Goal: Task Accomplishment & Management: Manage account settings

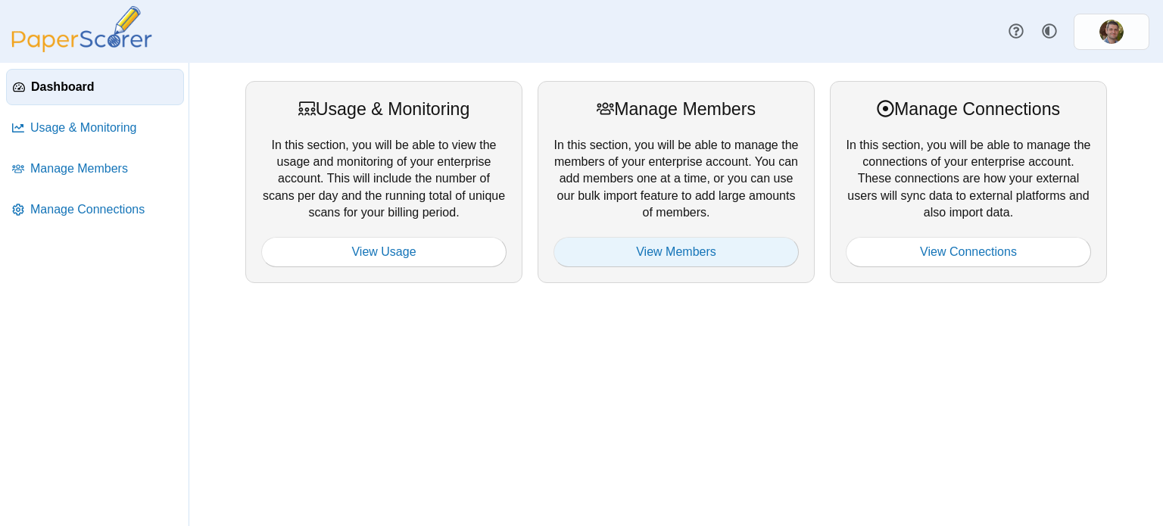
click at [690, 254] on link "View Members" at bounding box center [675, 252] width 245 height 30
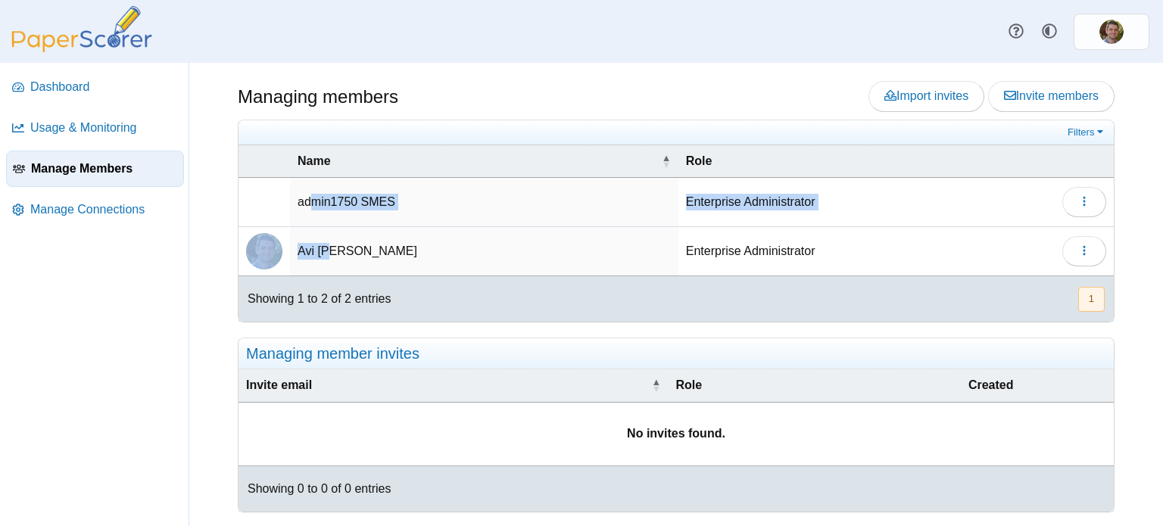
drag, startPoint x: 308, startPoint y: 196, endPoint x: 331, endPoint y: 261, distance: 69.0
click at [330, 260] on tbody "admin1750 SMES Enterprise Administrator Edit Delete Avi Shuster Enterprise Admi…" at bounding box center [675, 227] width 875 height 98
click at [1014, 101] on span "Invite members" at bounding box center [1051, 95] width 95 height 13
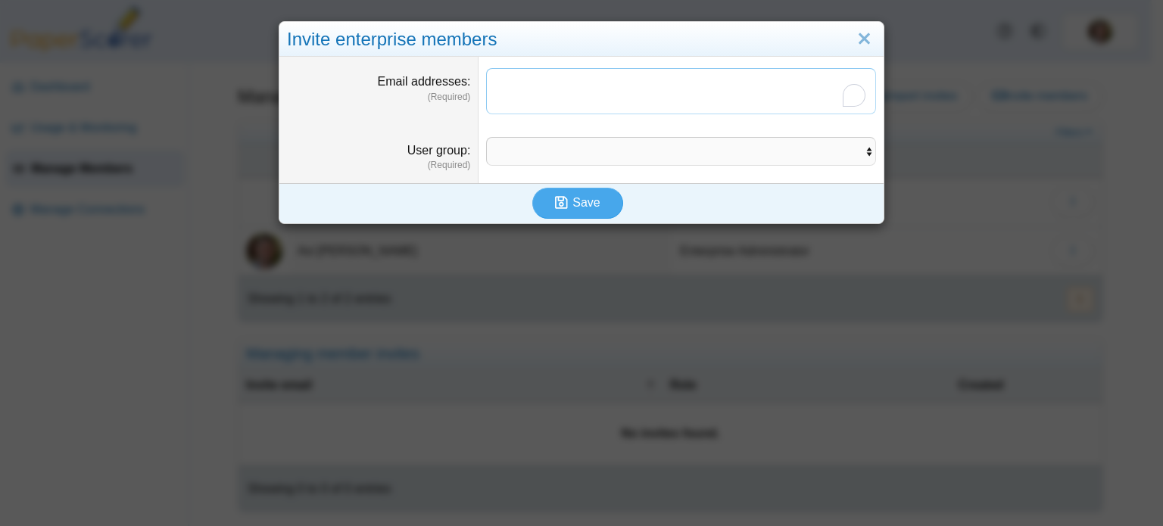
click at [540, 97] on textarea "Email addresses" at bounding box center [681, 91] width 390 height 46
click at [545, 91] on textarea "Email addresses" at bounding box center [681, 91] width 390 height 46
paste textarea "**********"
paste textarea "********"
type textarea "**********"
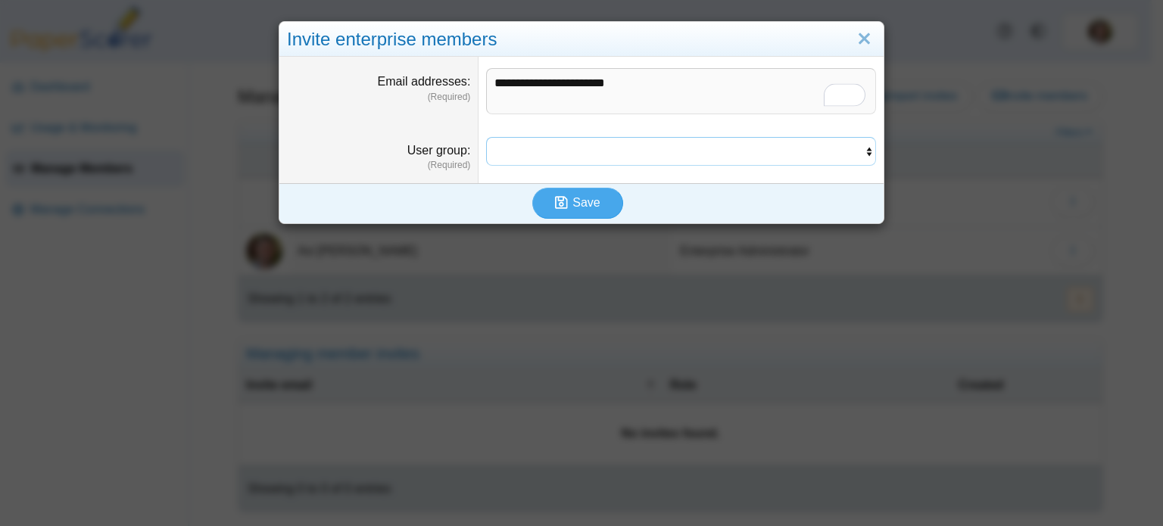
click at [525, 151] on select "**********" at bounding box center [681, 151] width 390 height 29
select select "**"
click at [486, 137] on select "**********" at bounding box center [681, 151] width 390 height 29
click at [555, 198] on icon "submit" at bounding box center [561, 202] width 13 height 14
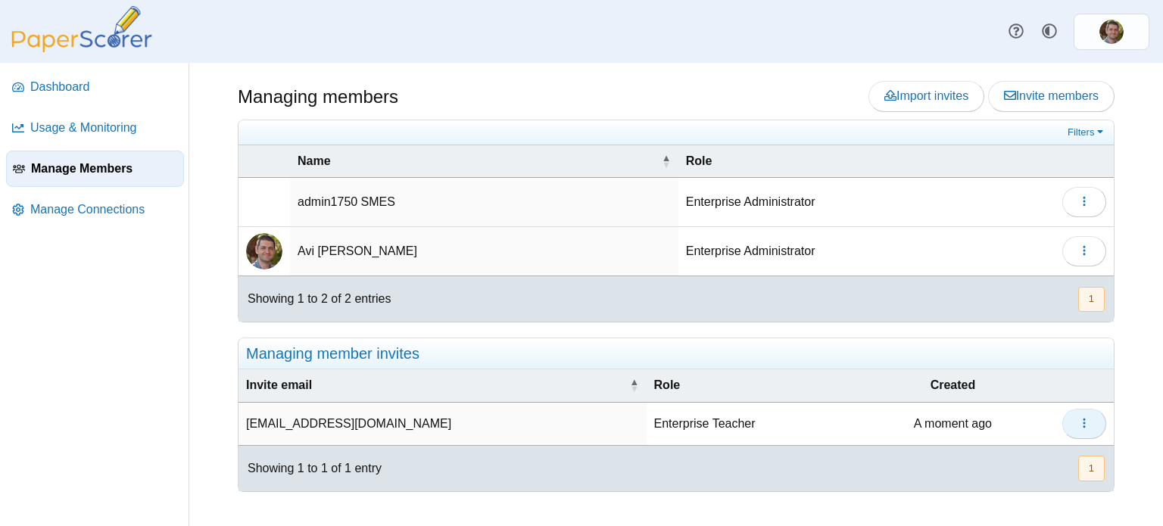
click at [1091, 421] on button "button" at bounding box center [1084, 424] width 44 height 30
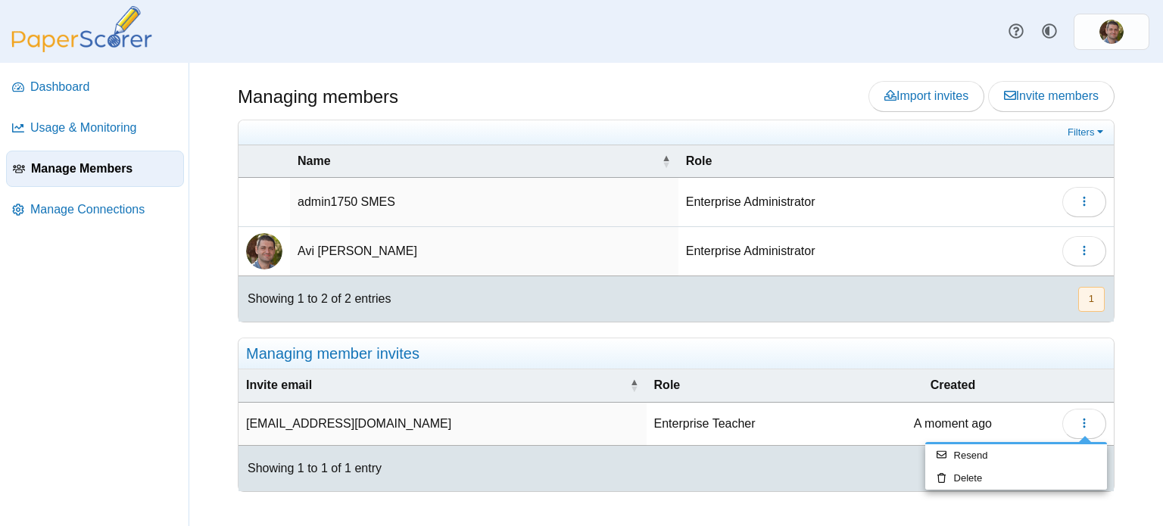
click at [1126, 412] on div "Managing members Import invites Invite members" at bounding box center [676, 294] width 974 height 463
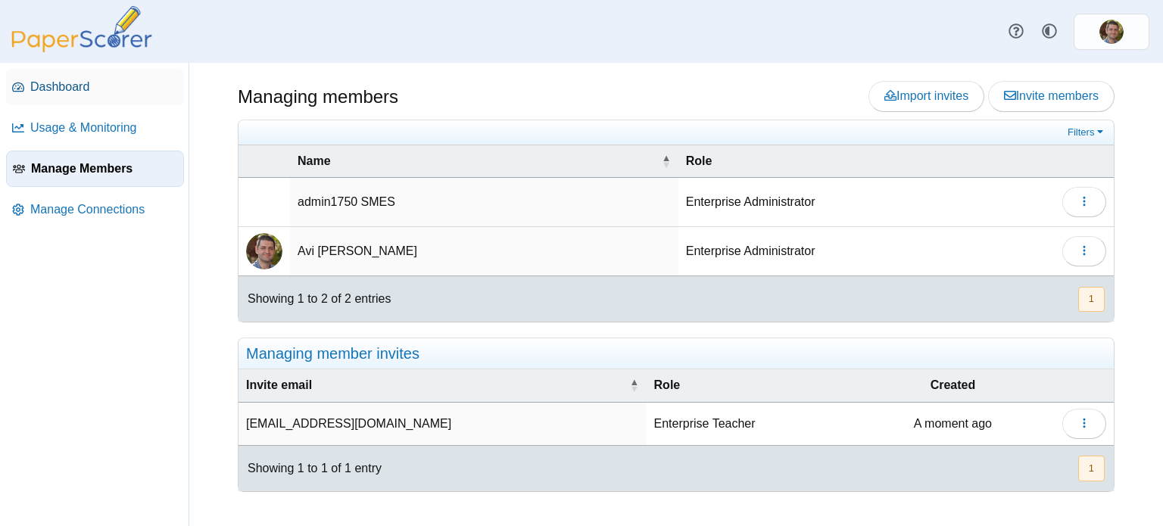
click at [93, 83] on span "Dashboard" at bounding box center [104, 87] width 148 height 17
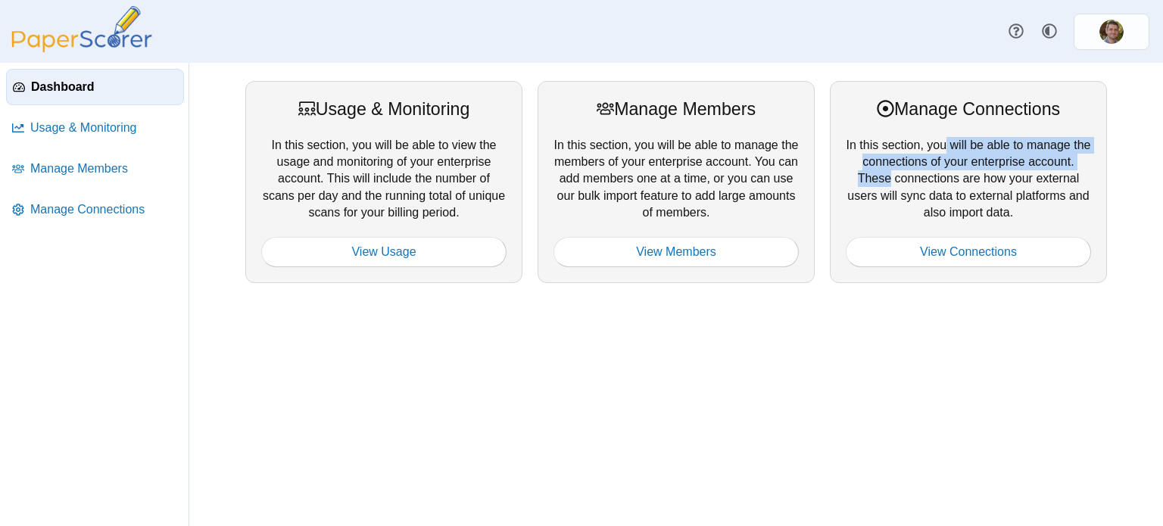
drag, startPoint x: 872, startPoint y: 142, endPoint x: 1014, endPoint y: 159, distance: 142.5
click at [1014, 159] on div "Manage Connections In this section, you will be able to manage the connections …" at bounding box center [968, 182] width 277 height 202
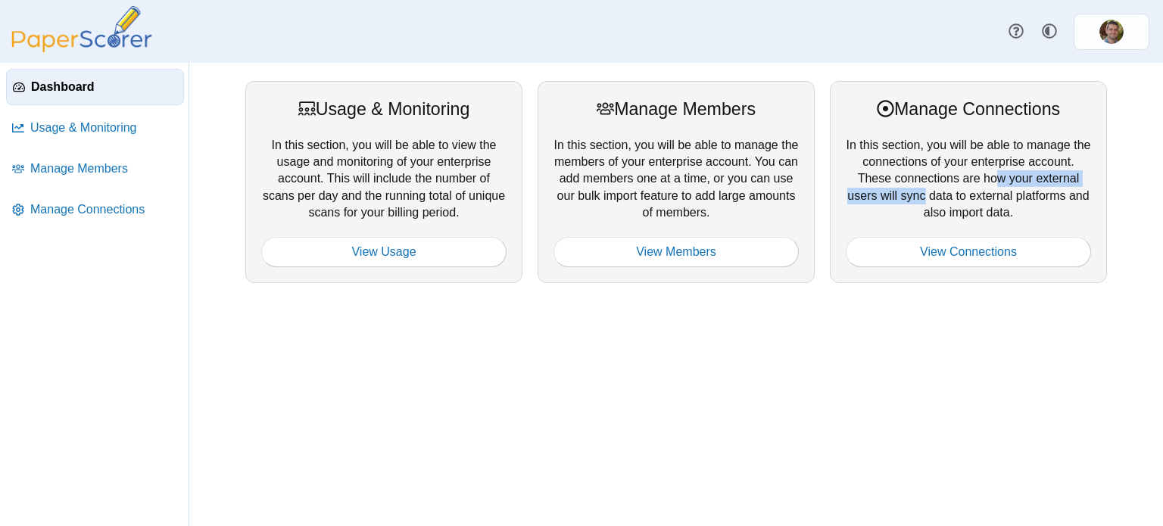
drag, startPoint x: 877, startPoint y: 179, endPoint x: 1048, endPoint y: 179, distance: 170.3
click at [1048, 179] on div "Manage Connections In this section, you will be able to manage the connections …" at bounding box center [968, 182] width 277 height 202
drag, startPoint x: 349, startPoint y: 105, endPoint x: 482, endPoint y: 134, distance: 136.3
click at [482, 130] on div "Usage & Monitoring In this section, you will be able to view the usage and moni…" at bounding box center [383, 182] width 277 height 202
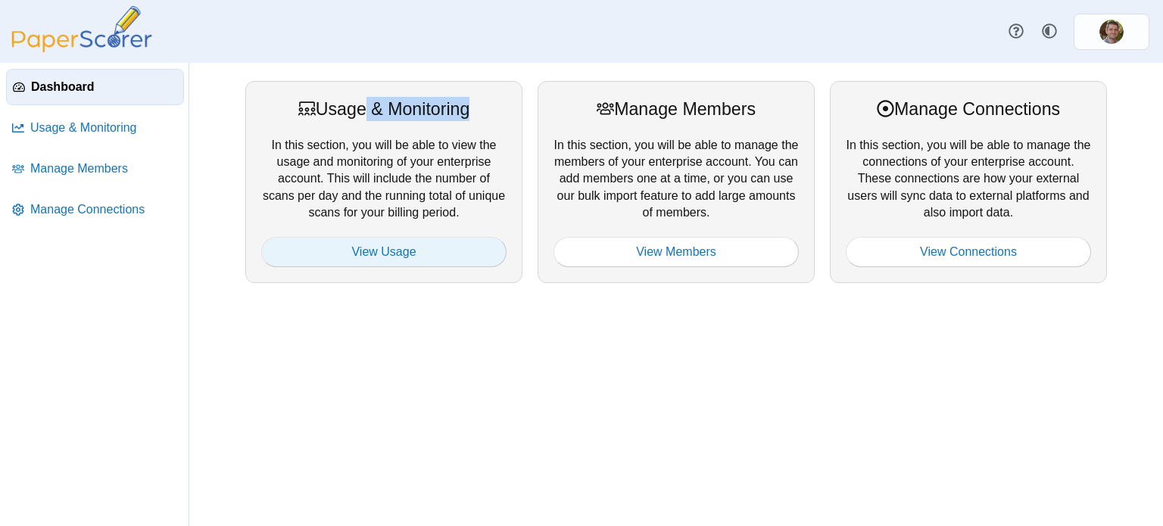
click at [390, 257] on link "View Usage" at bounding box center [383, 252] width 245 height 30
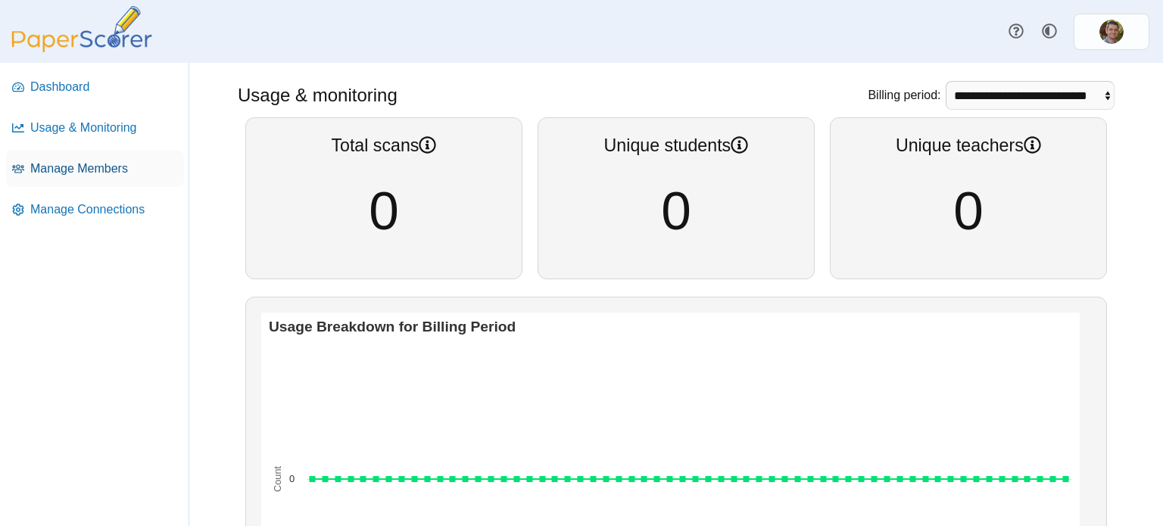
click at [67, 169] on span "Manage Members" at bounding box center [104, 168] width 148 height 17
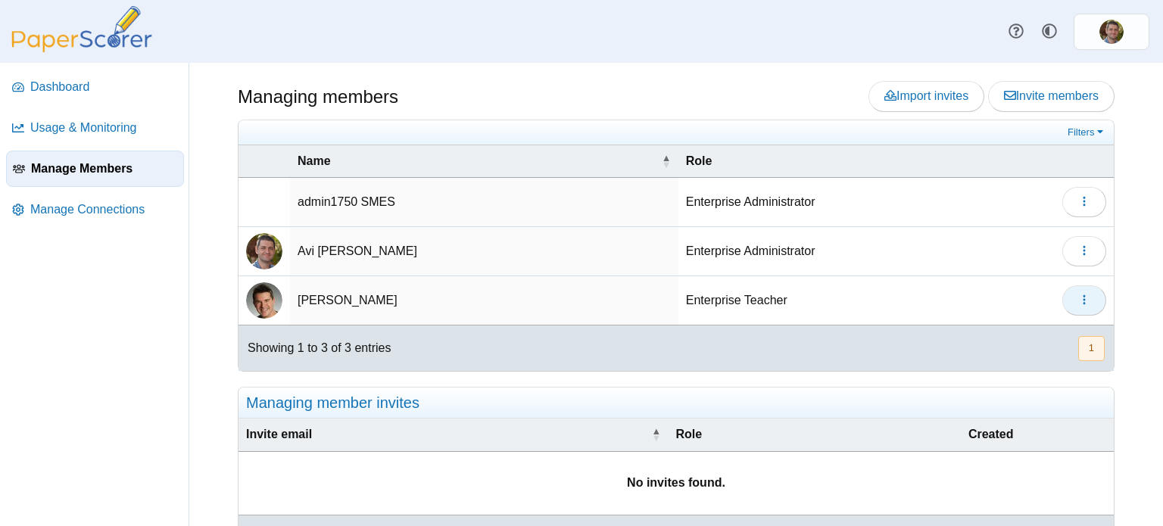
click at [1062, 300] on button "button" at bounding box center [1084, 300] width 44 height 30
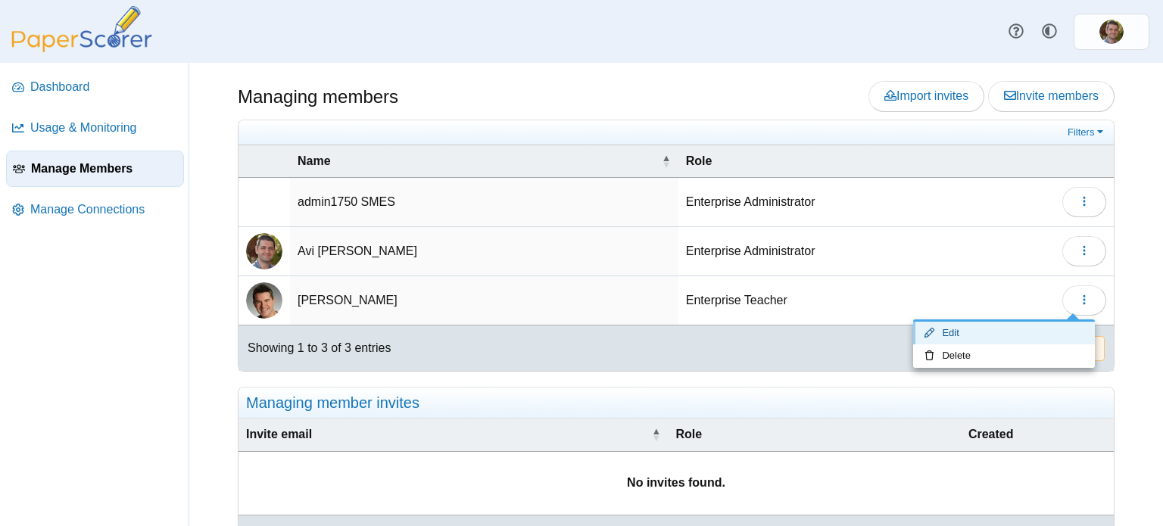
click at [996, 329] on link "Edit" at bounding box center [1004, 333] width 182 height 23
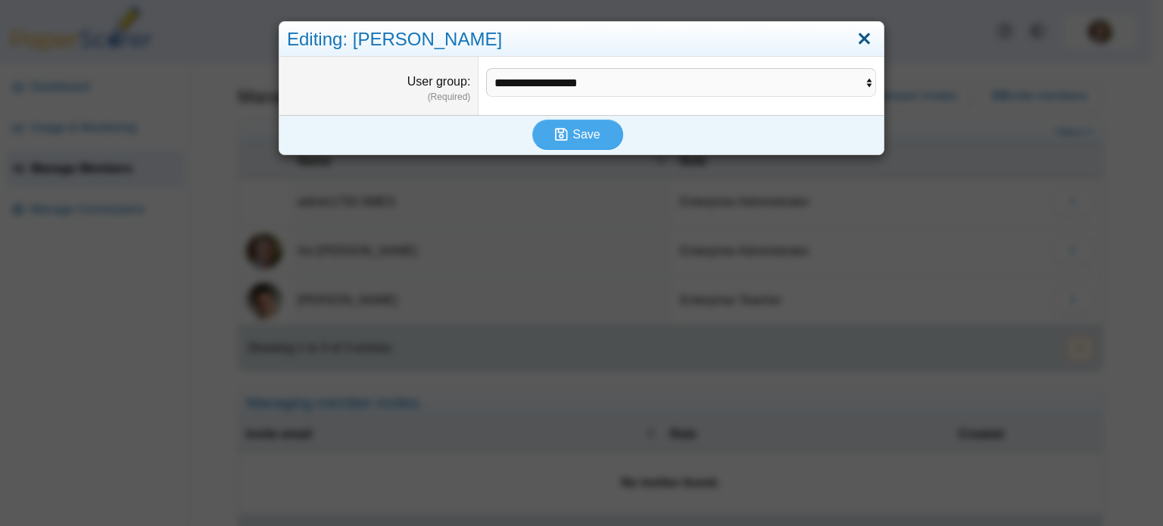
click at [855, 39] on link "Close" at bounding box center [863, 39] width 23 height 26
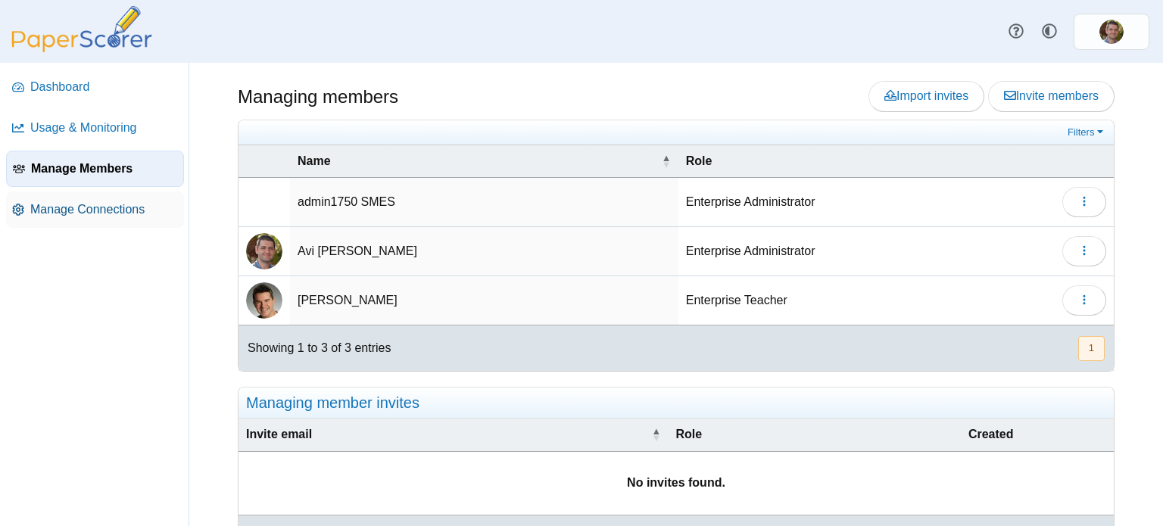
click at [51, 210] on span "Manage Connections" at bounding box center [104, 209] width 148 height 17
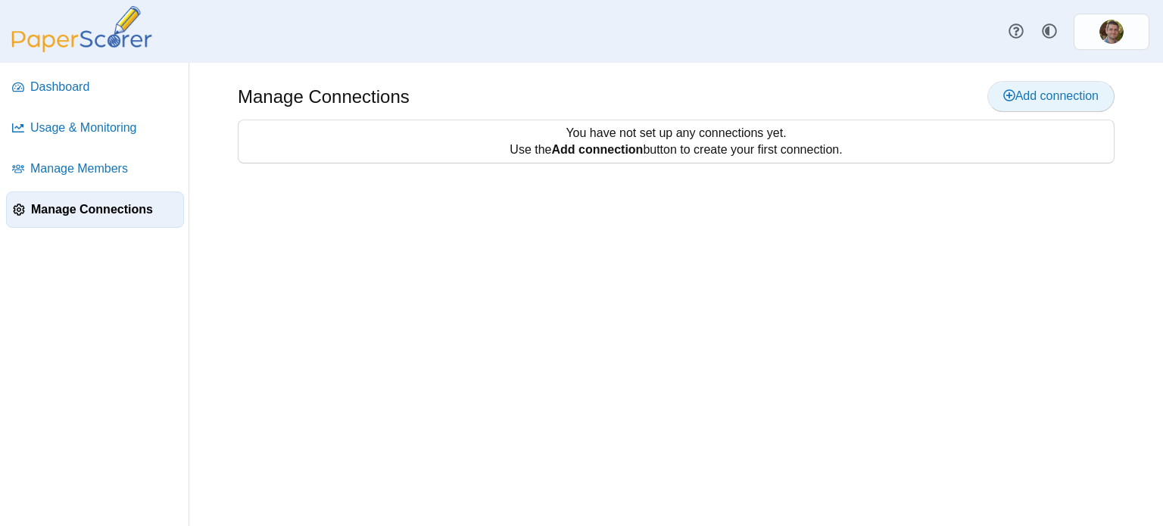
click at [1031, 99] on span "Add connection" at bounding box center [1050, 95] width 95 height 13
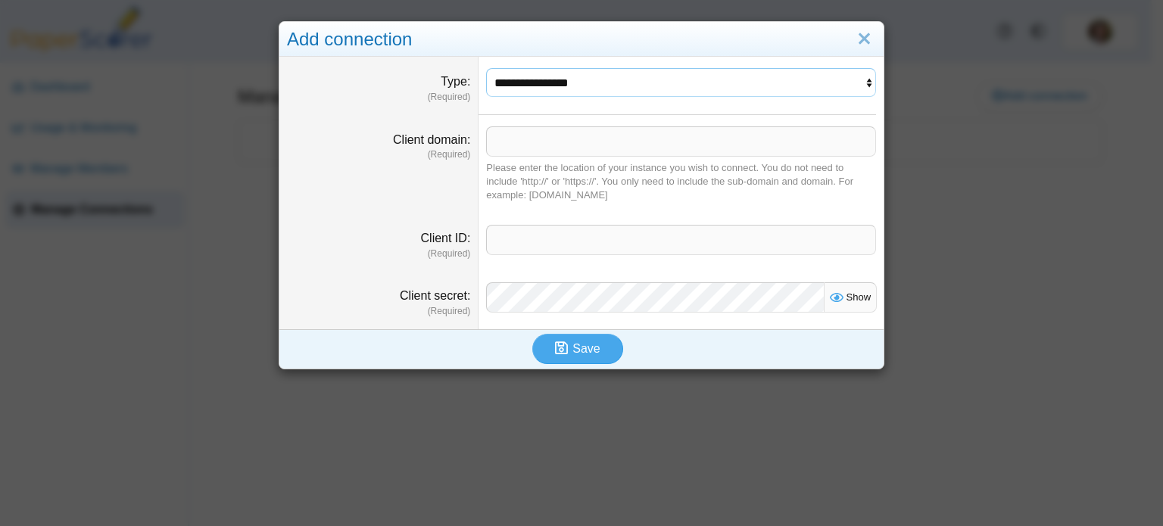
click at [566, 88] on select "**********" at bounding box center [681, 82] width 390 height 29
click at [572, 80] on select "**********" at bounding box center [681, 82] width 390 height 29
click at [559, 45] on div "Add connection" at bounding box center [581, 40] width 604 height 36
drag, startPoint x: 542, startPoint y: 83, endPoint x: 536, endPoint y: 96, distance: 14.9
click at [542, 83] on select "**********" at bounding box center [681, 82] width 390 height 29
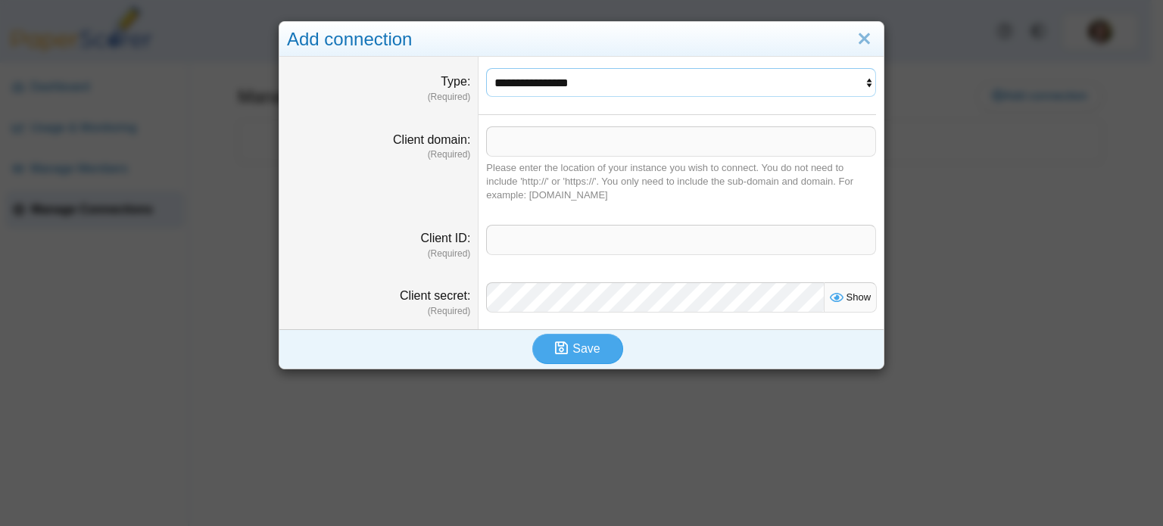
click at [558, 86] on select "**********" at bounding box center [681, 82] width 390 height 29
drag, startPoint x: 394, startPoint y: 139, endPoint x: 438, endPoint y: 151, distance: 45.4
click at [437, 150] on div "Client domain (Required)" at bounding box center [378, 147] width 183 height 30
click at [444, 160] on dfn "(Required)" at bounding box center [378, 154] width 183 height 13
drag, startPoint x: 485, startPoint y: 163, endPoint x: 612, endPoint y: 190, distance: 130.1
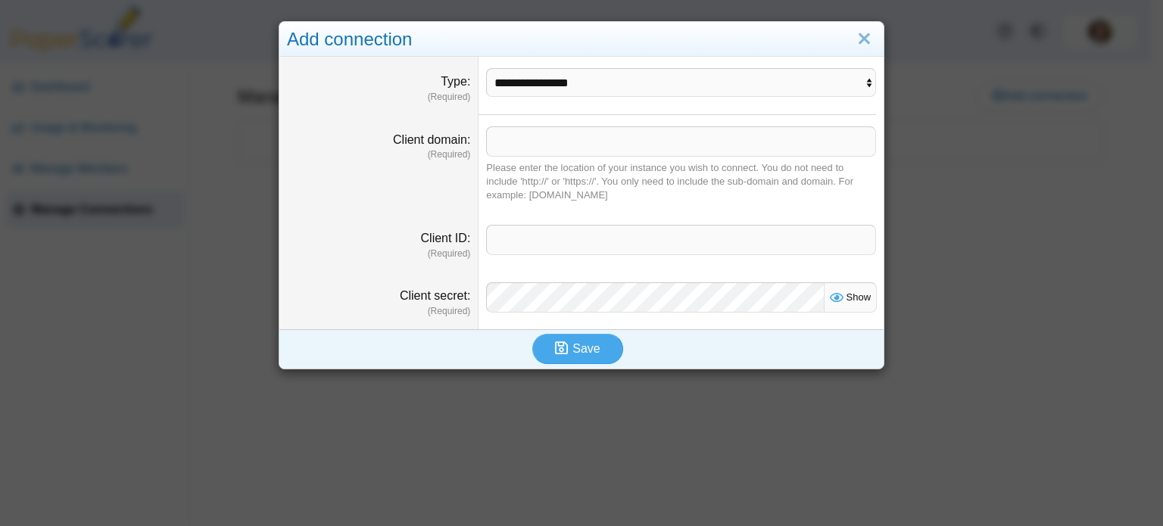
click at [612, 190] on div "Please enter the location of your instance you wish to connect. You do not need…" at bounding box center [681, 182] width 390 height 42
drag, startPoint x: 634, startPoint y: 191, endPoint x: 653, endPoint y: 193, distance: 19.1
click at [634, 191] on div "Please enter the location of your instance you wish to connect. You do not need…" at bounding box center [681, 182] width 390 height 42
drag, startPoint x: 653, startPoint y: 193, endPoint x: 477, endPoint y: 173, distance: 176.8
click at [478, 173] on dd "Please enter the location of your instance you wish to connect. You do not need…" at bounding box center [680, 164] width 405 height 99
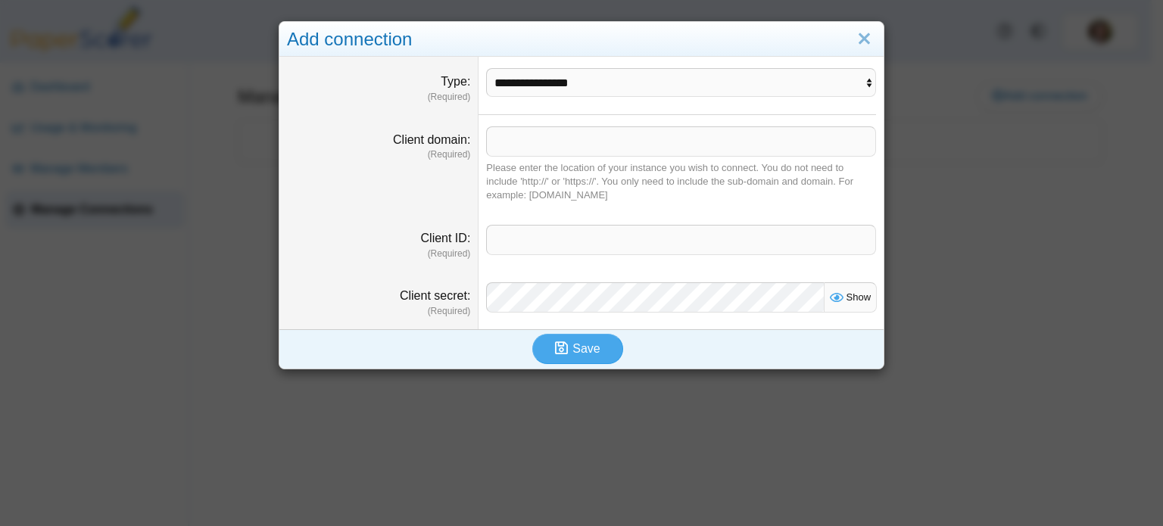
click at [478, 173] on dd "Please enter the location of your instance you wish to connect. You do not need…" at bounding box center [680, 164] width 405 height 99
click at [488, 167] on div "Please enter the location of your instance you wish to connect. You do not need…" at bounding box center [681, 182] width 390 height 42
drag, startPoint x: 489, startPoint y: 164, endPoint x: 653, endPoint y: 182, distance: 164.5
click at [621, 189] on div "Please enter the location of your instance you wish to connect. You do not need…" at bounding box center [681, 182] width 390 height 42
click at [854, 40] on link "Close" at bounding box center [863, 39] width 23 height 26
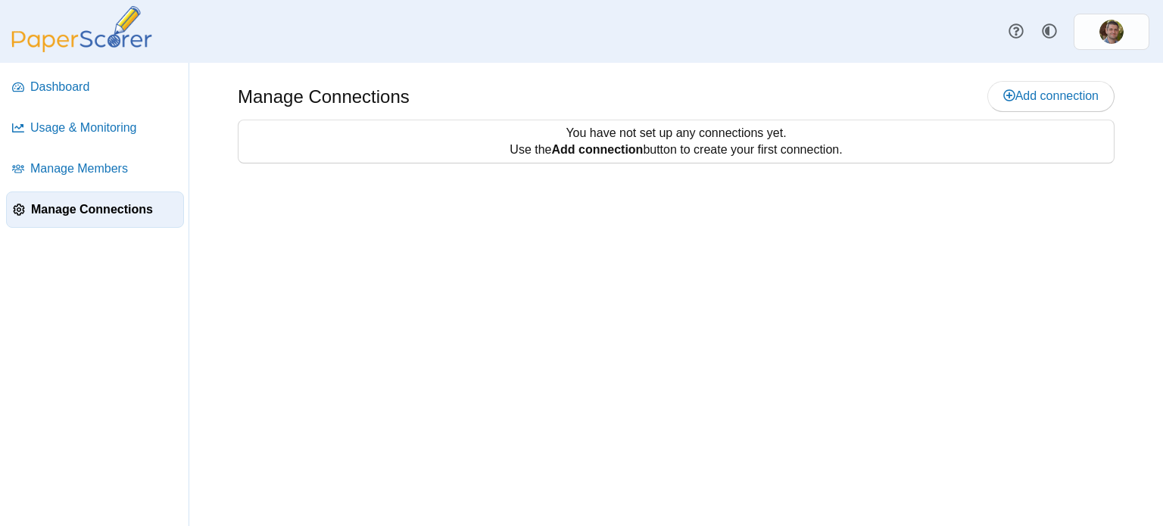
click at [531, 210] on div "Manage Connections Add connection Use the" at bounding box center [676, 294] width 974 height 463
click at [89, 163] on span "Manage Members" at bounding box center [104, 168] width 148 height 17
